Goal: Task Accomplishment & Management: Use online tool/utility

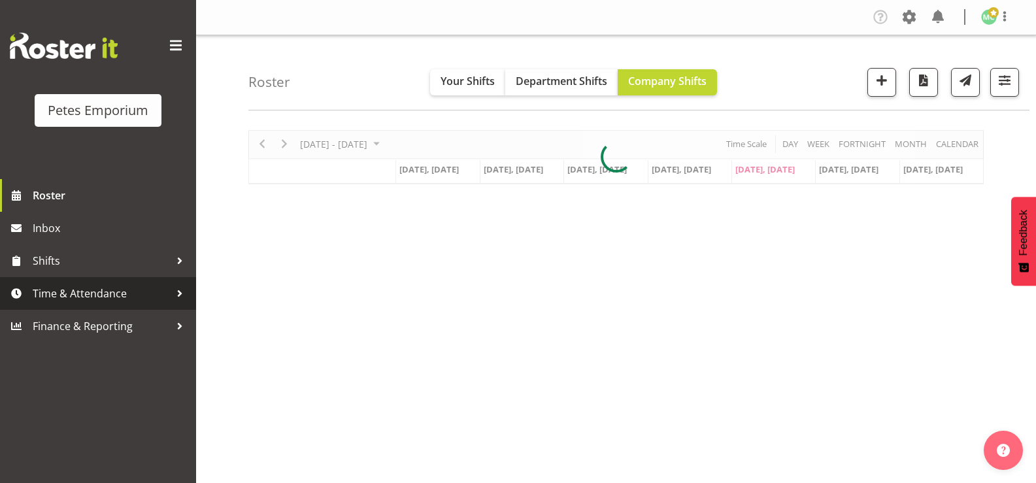
click at [75, 301] on span "Time & Attendance" at bounding box center [101, 294] width 137 height 20
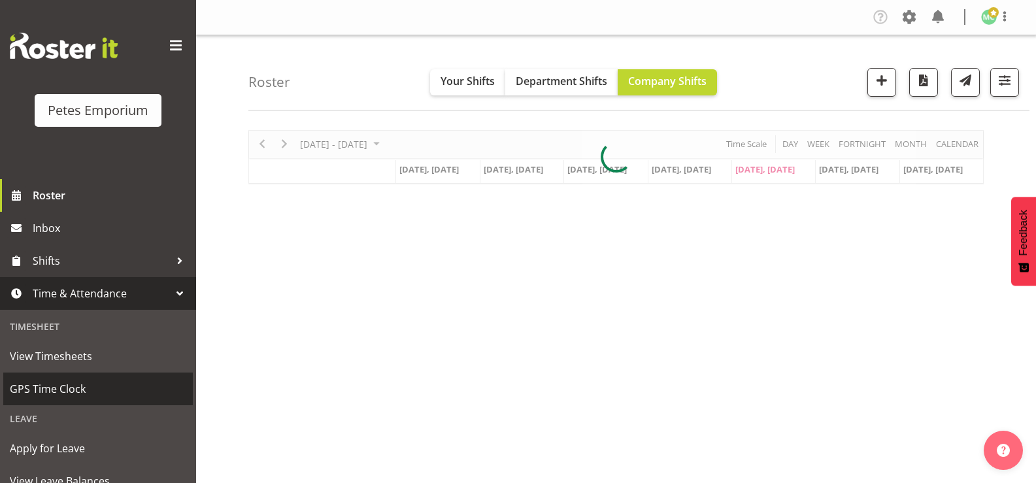
click at [68, 399] on link "GPS Time Clock" at bounding box center [97, 388] width 189 height 33
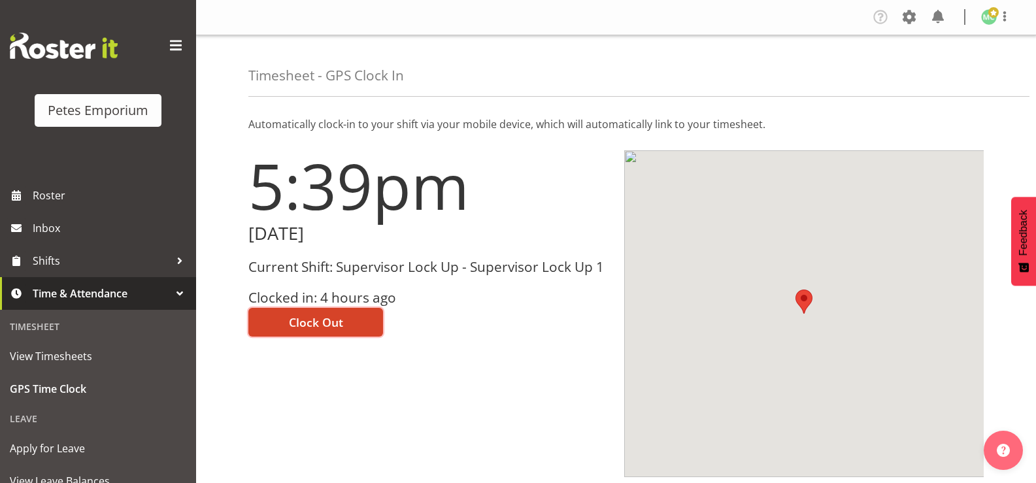
click at [322, 321] on span "Clock Out" at bounding box center [316, 322] width 54 height 17
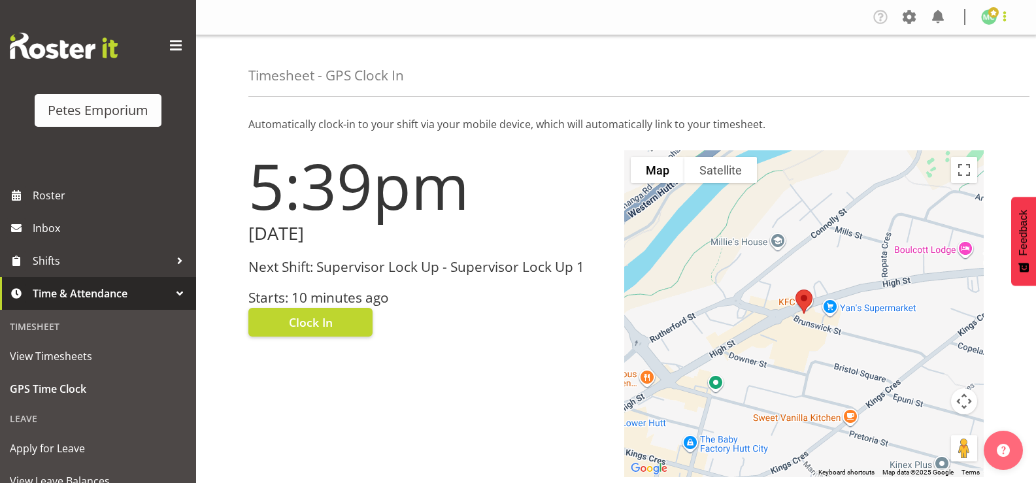
click at [1010, 18] on span at bounding box center [1004, 16] width 16 height 16
click at [979, 67] on link "Log Out" at bounding box center [949, 69] width 125 height 24
